Goal: Browse casually

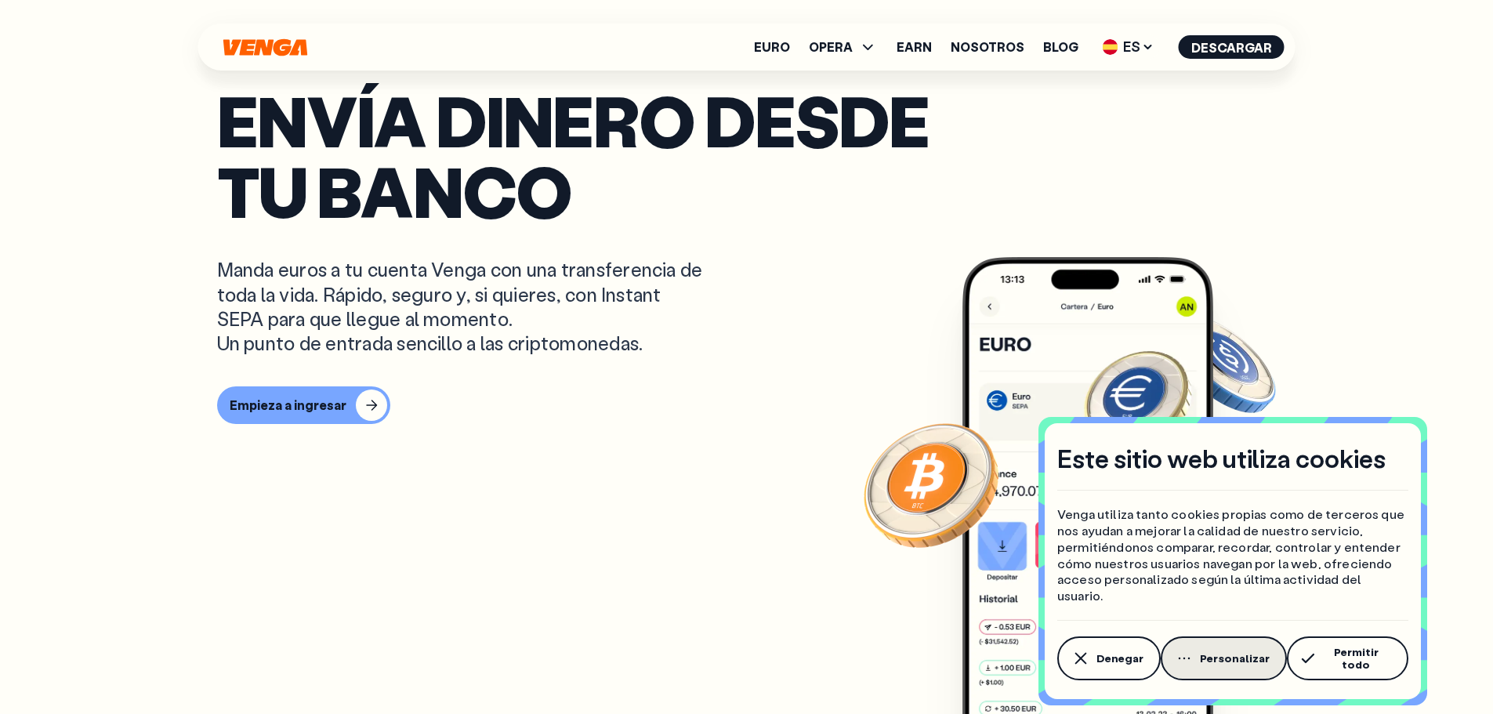
scroll to position [314, 0]
click at [1127, 671] on button "Denegar" at bounding box center [1108, 658] width 103 height 44
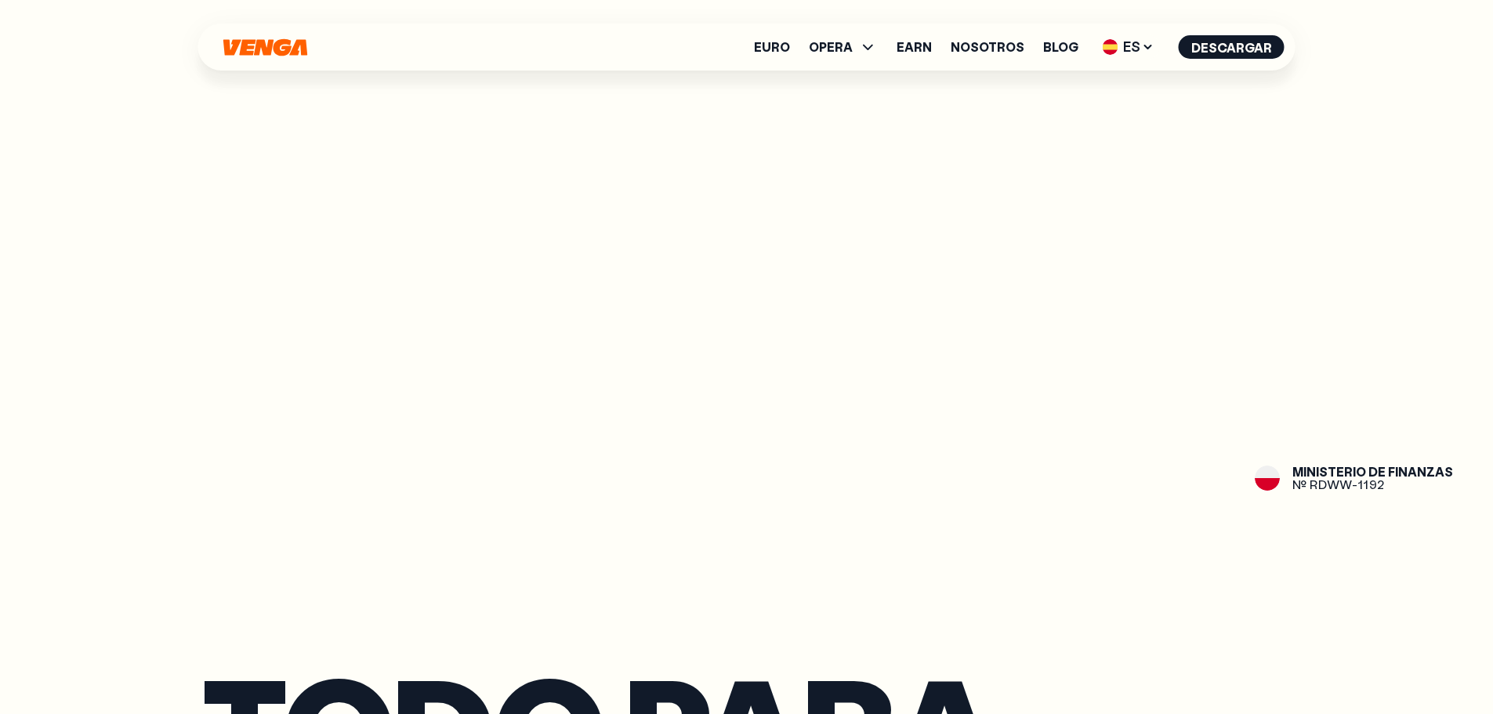
scroll to position [2195, 0]
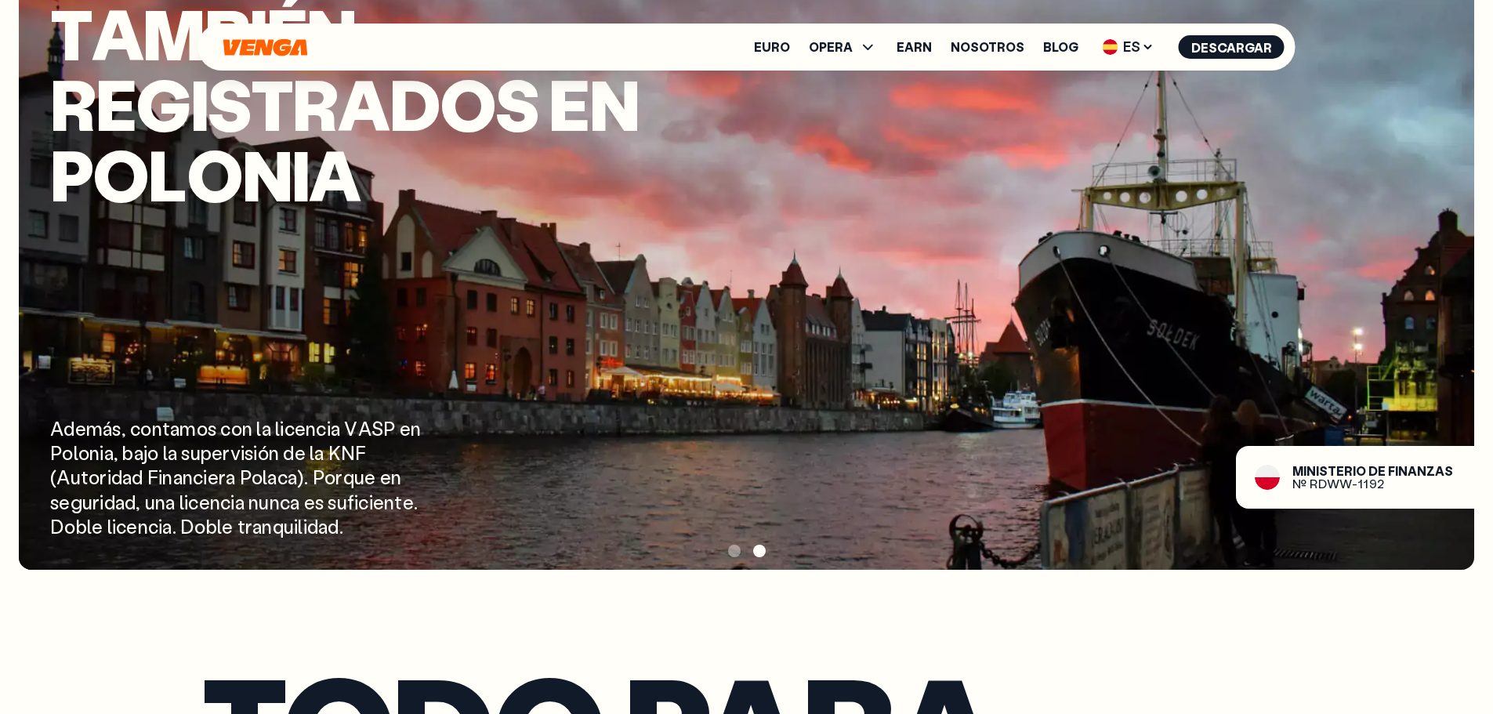
click at [736, 548] on span at bounding box center [734, 551] width 13 height 13
click at [726, 548] on div at bounding box center [746, 551] width 1455 height 24
click at [738, 549] on span at bounding box center [734, 551] width 13 height 13
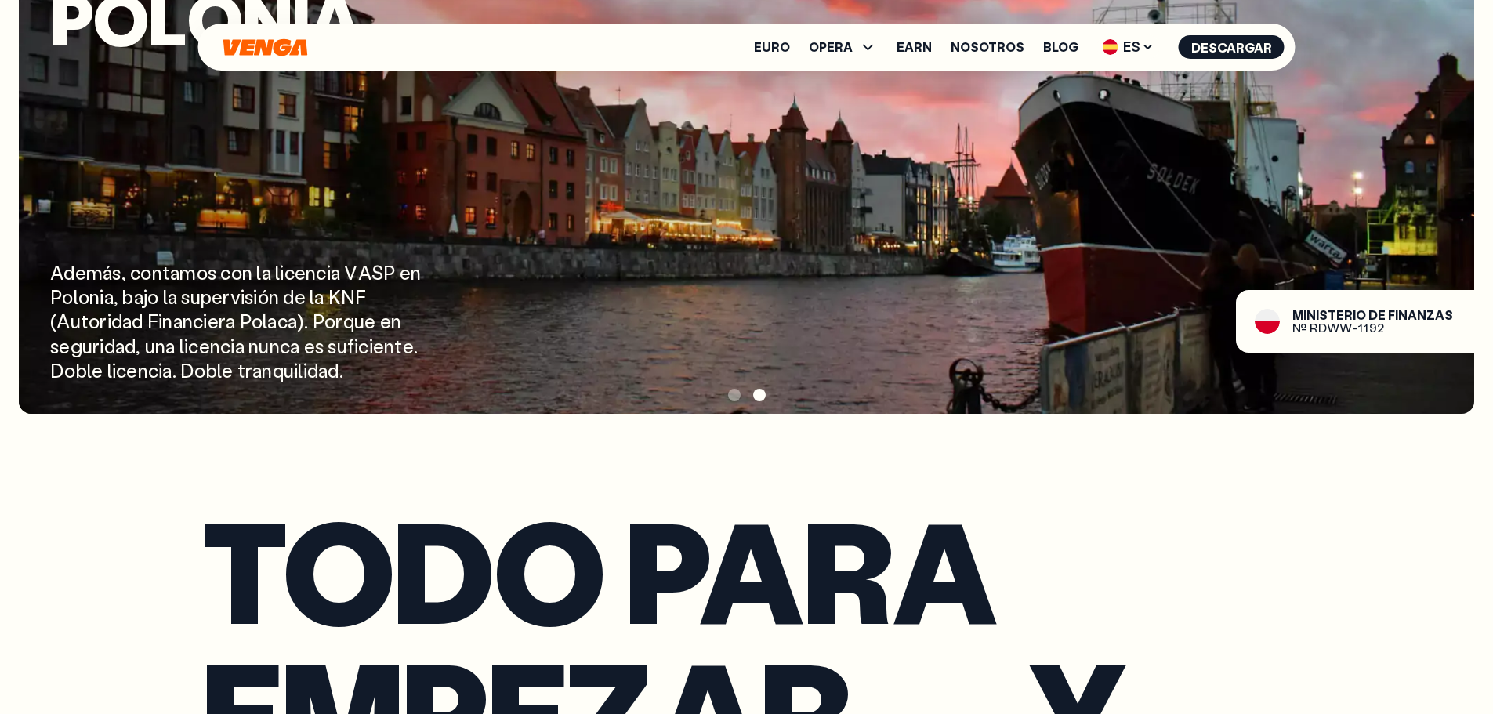
scroll to position [2351, 0]
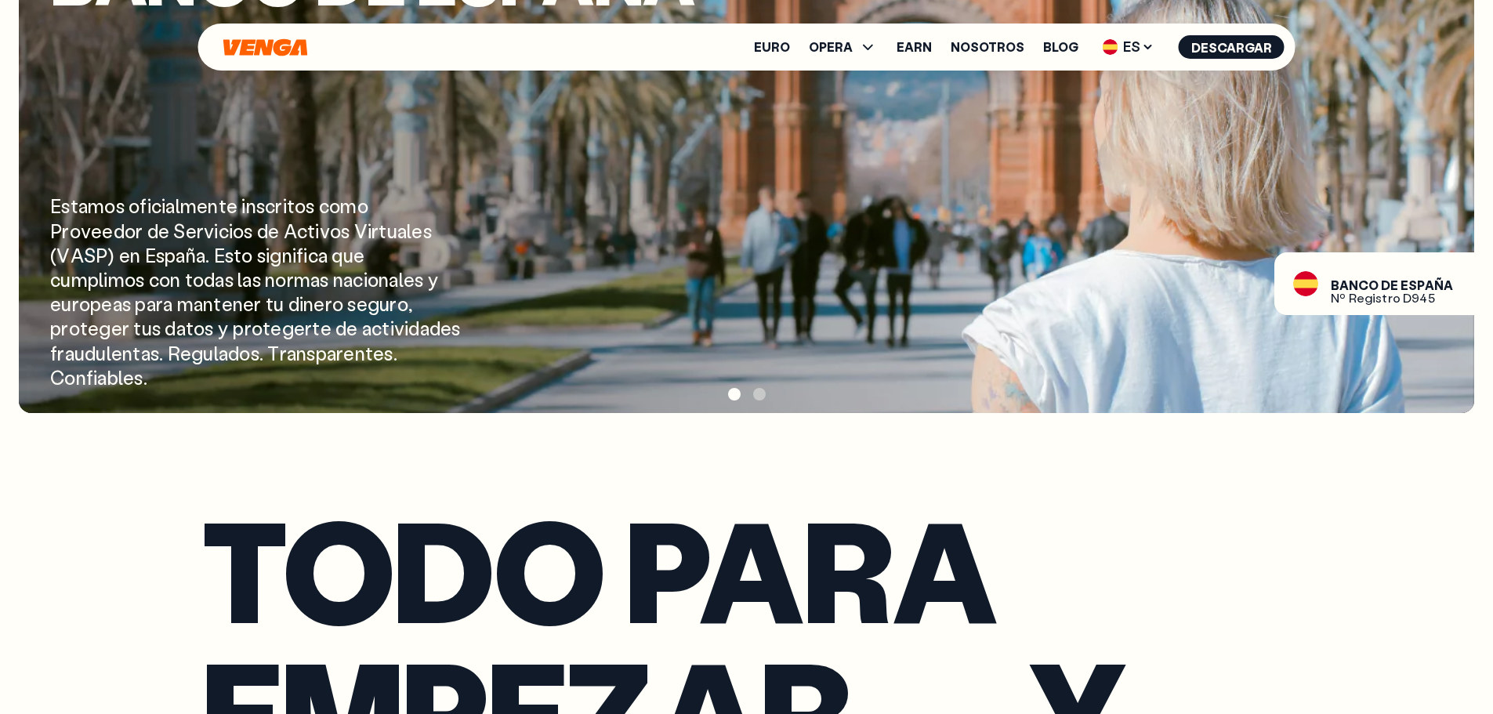
click at [730, 393] on span at bounding box center [734, 394] width 13 height 13
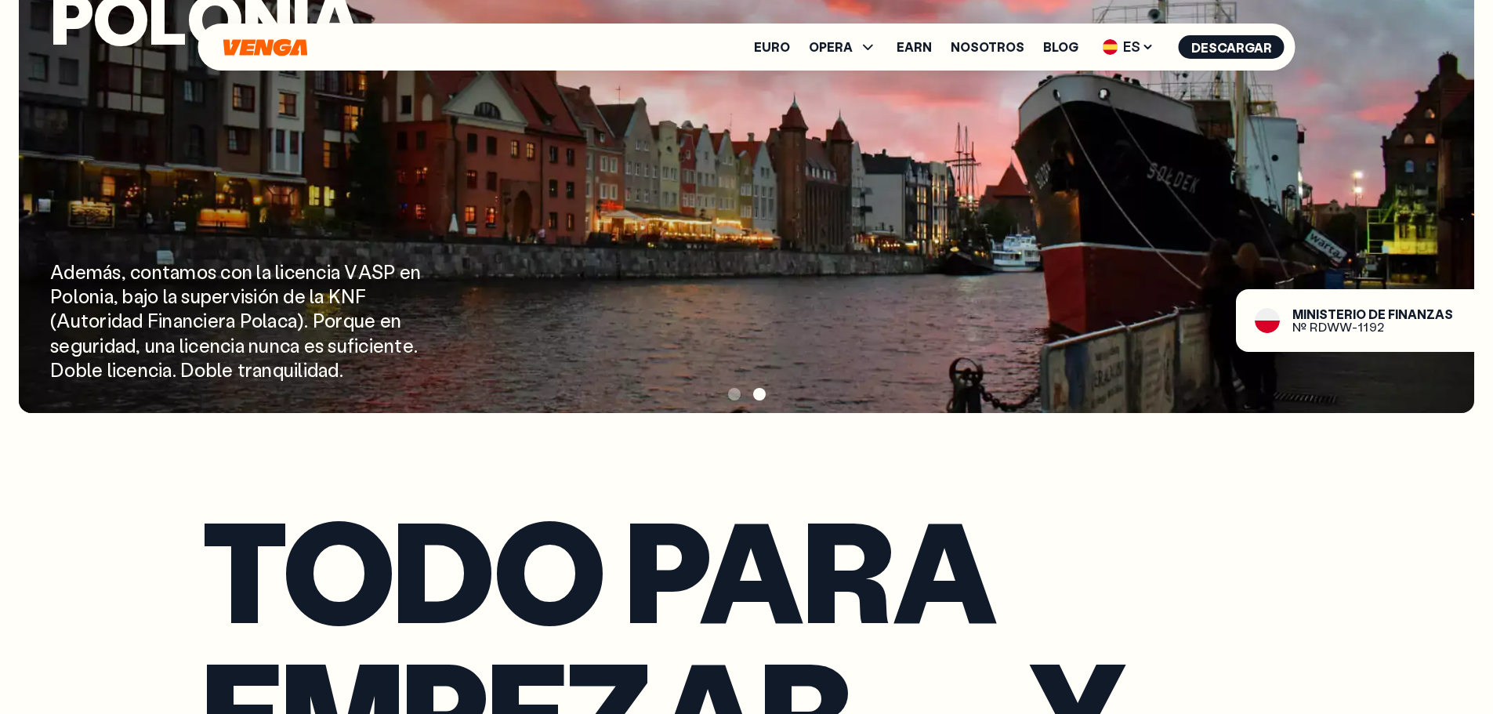
click at [732, 390] on span at bounding box center [734, 394] width 13 height 13
click at [738, 389] on span at bounding box center [734, 394] width 13 height 13
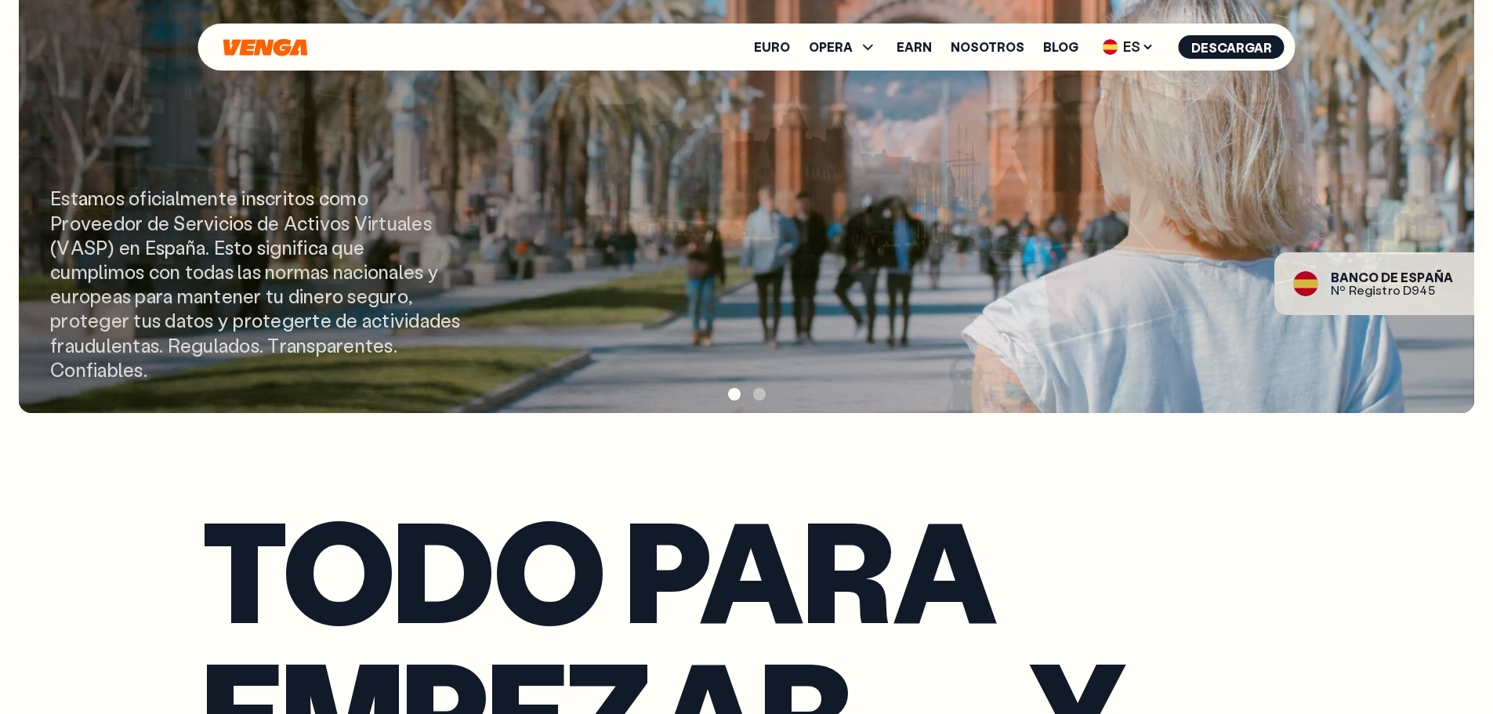
click at [295, 228] on div "E s t a m o s o f i c i a l m e n t e i n s c r i t o s c o m o P r o v e e d o…" at bounding box center [257, 284] width 415 height 196
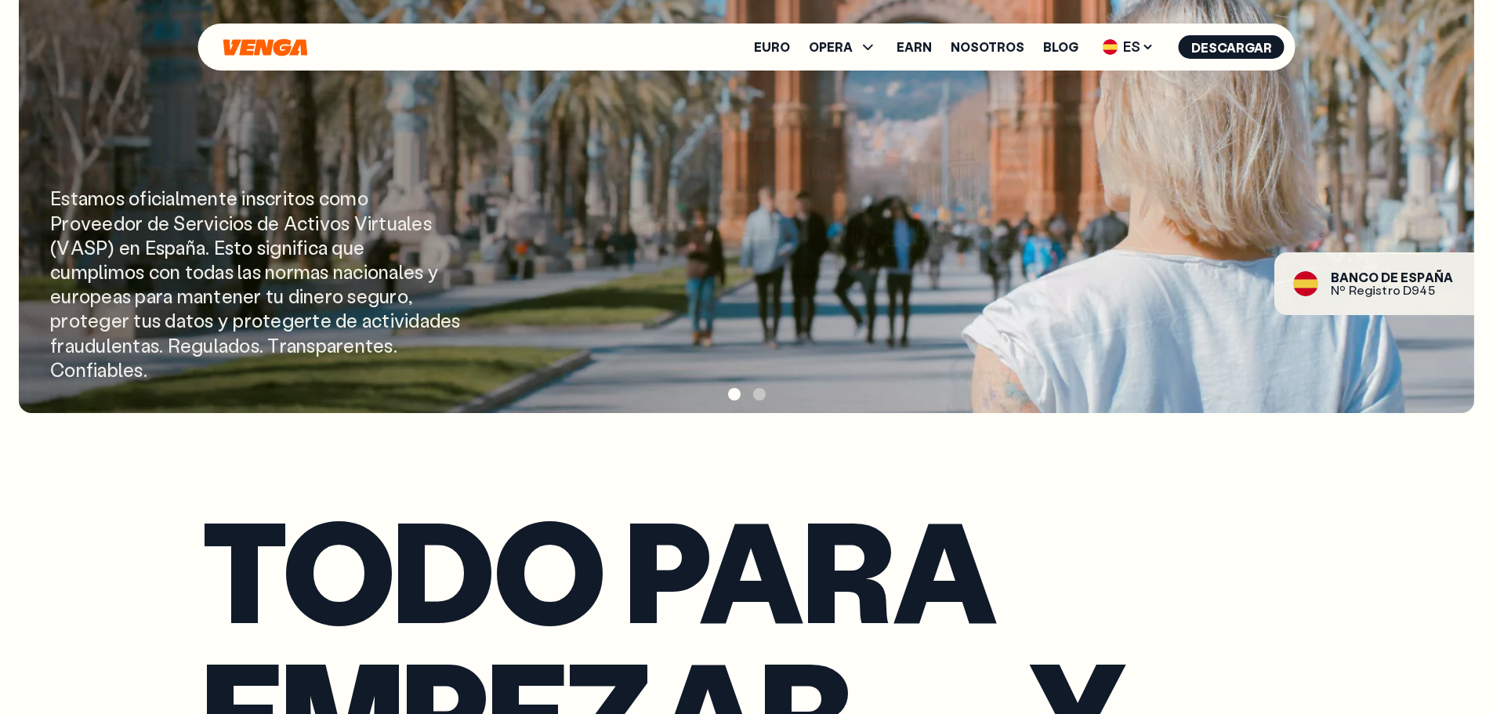
click at [1334, 293] on div "B A N C O D E E S P A Ñ A N º R e g i s t r o D 9 4 5" at bounding box center [1374, 283] width 200 height 63
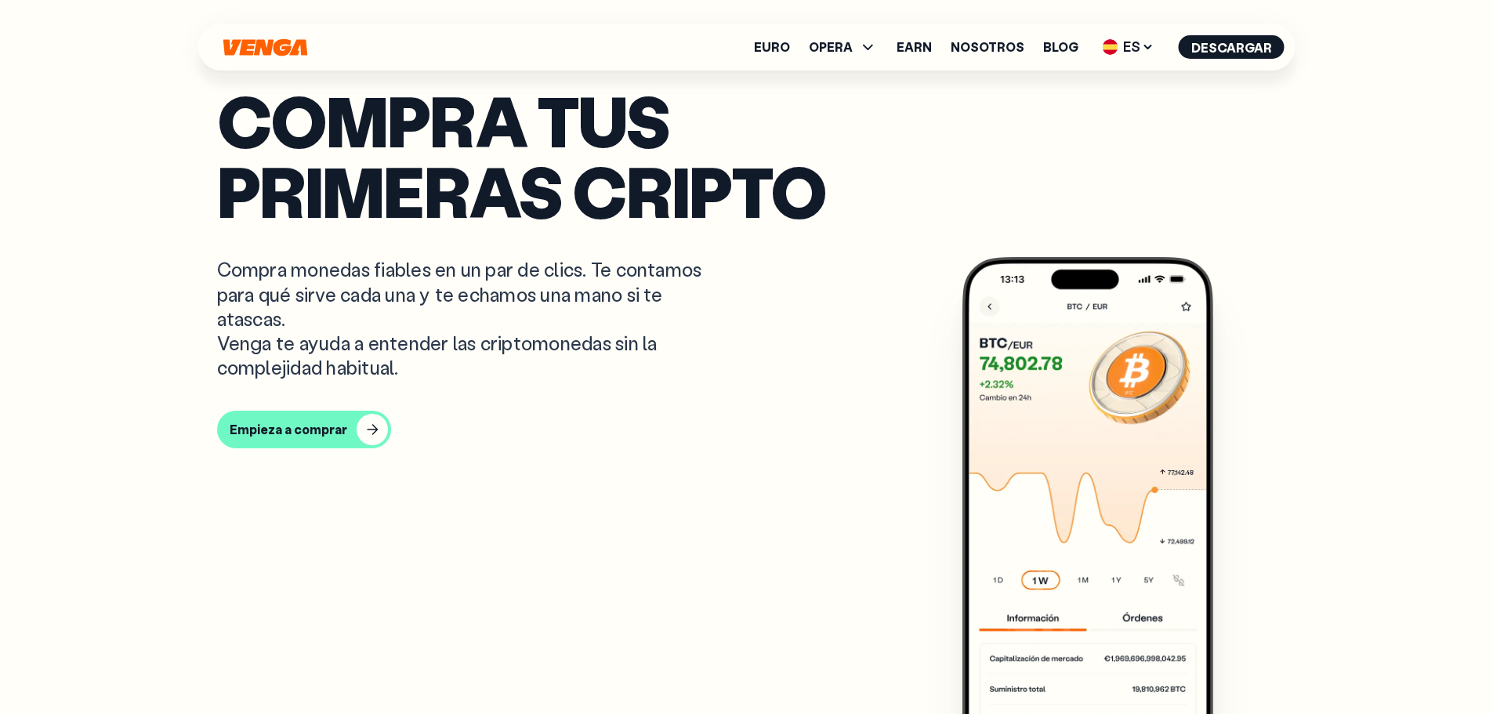
scroll to position [784, 0]
